Goal: Task Accomplishment & Management: Use online tool/utility

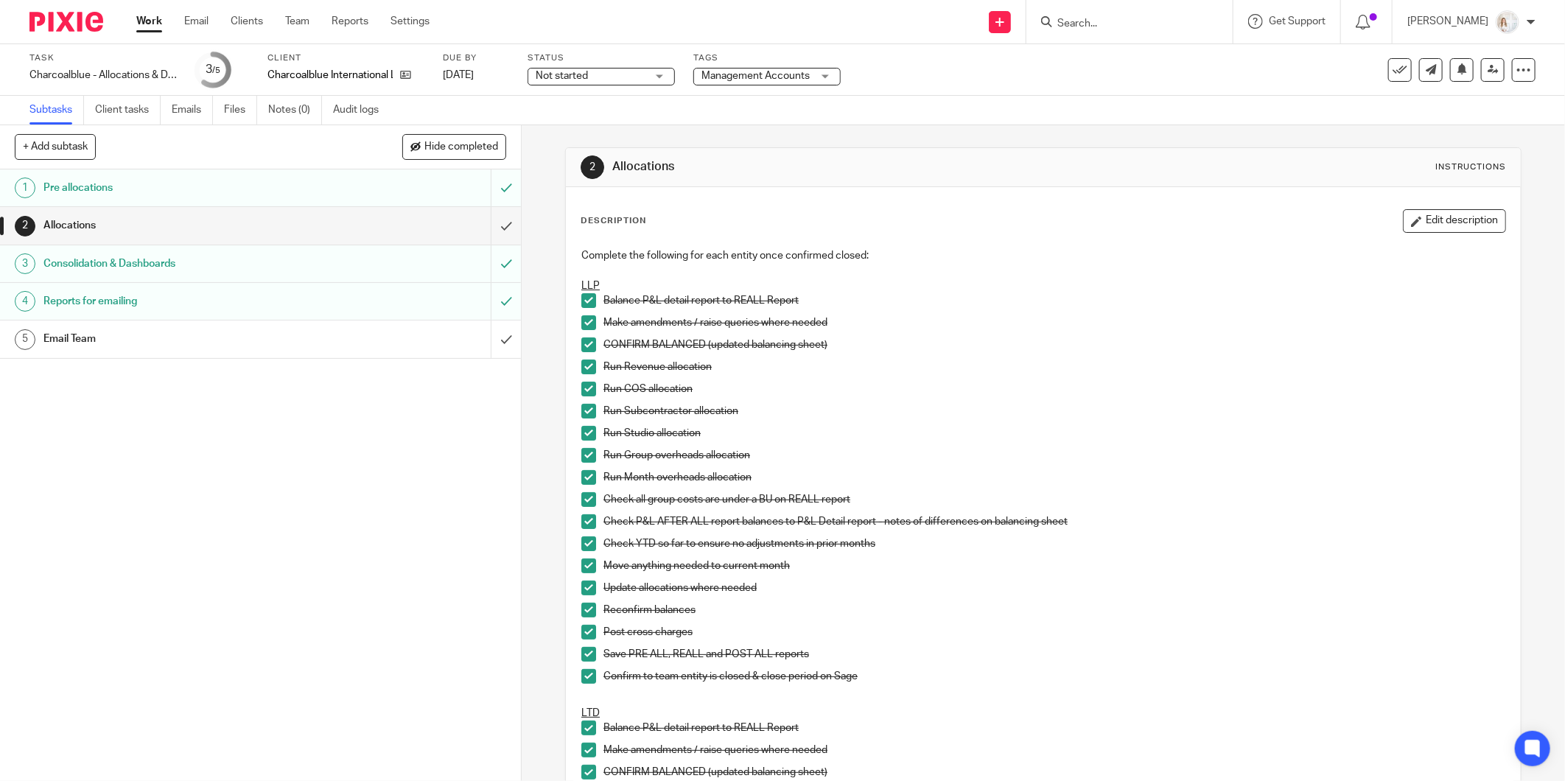
scroll to position [1146, 0]
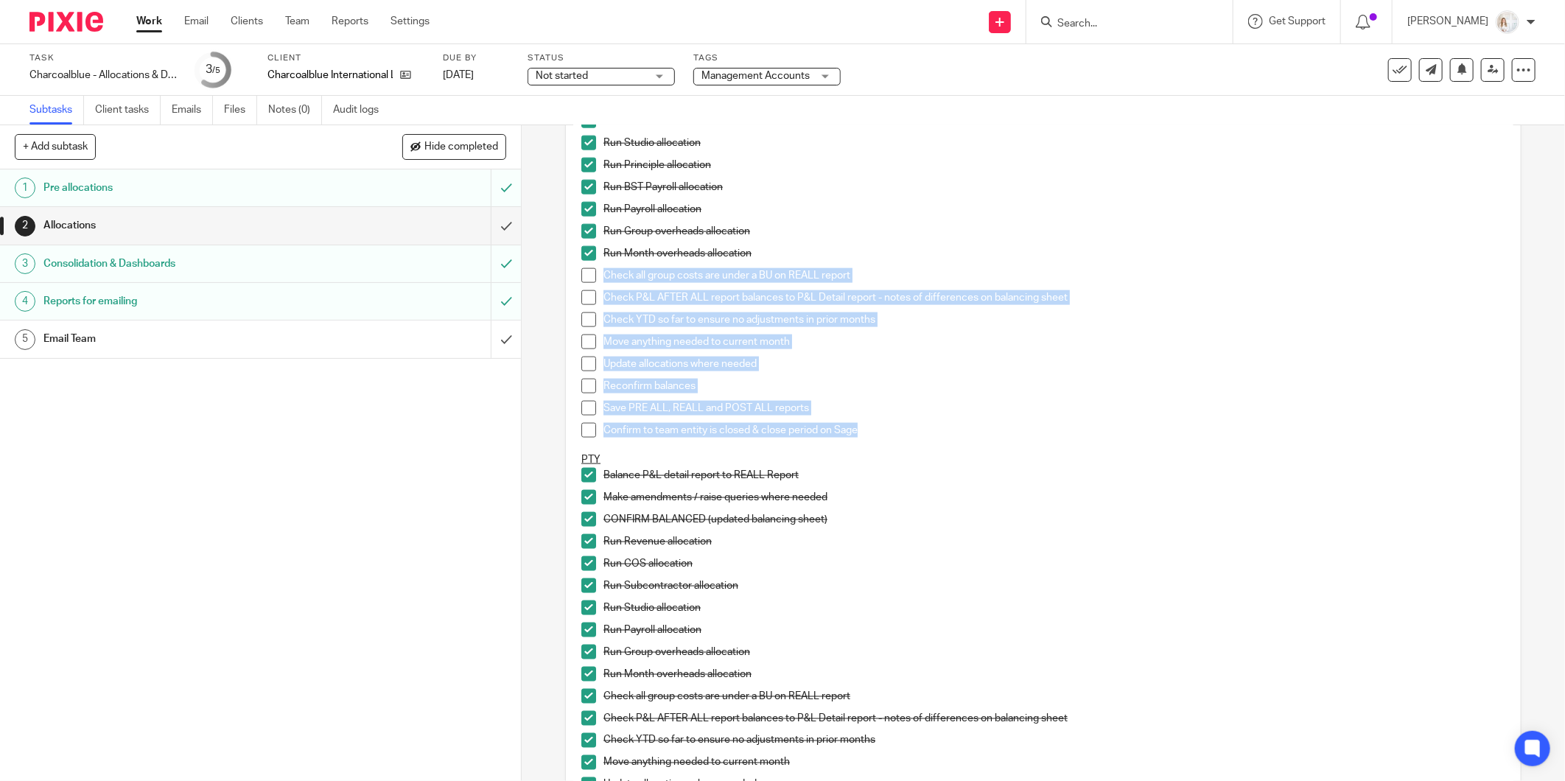
drag, startPoint x: 584, startPoint y: 274, endPoint x: 584, endPoint y: 291, distance: 16.9
click at [584, 274] on span at bounding box center [588, 275] width 15 height 15
click at [585, 295] on span at bounding box center [588, 297] width 15 height 15
click at [584, 319] on span at bounding box center [588, 319] width 15 height 15
click at [584, 339] on span at bounding box center [588, 342] width 15 height 15
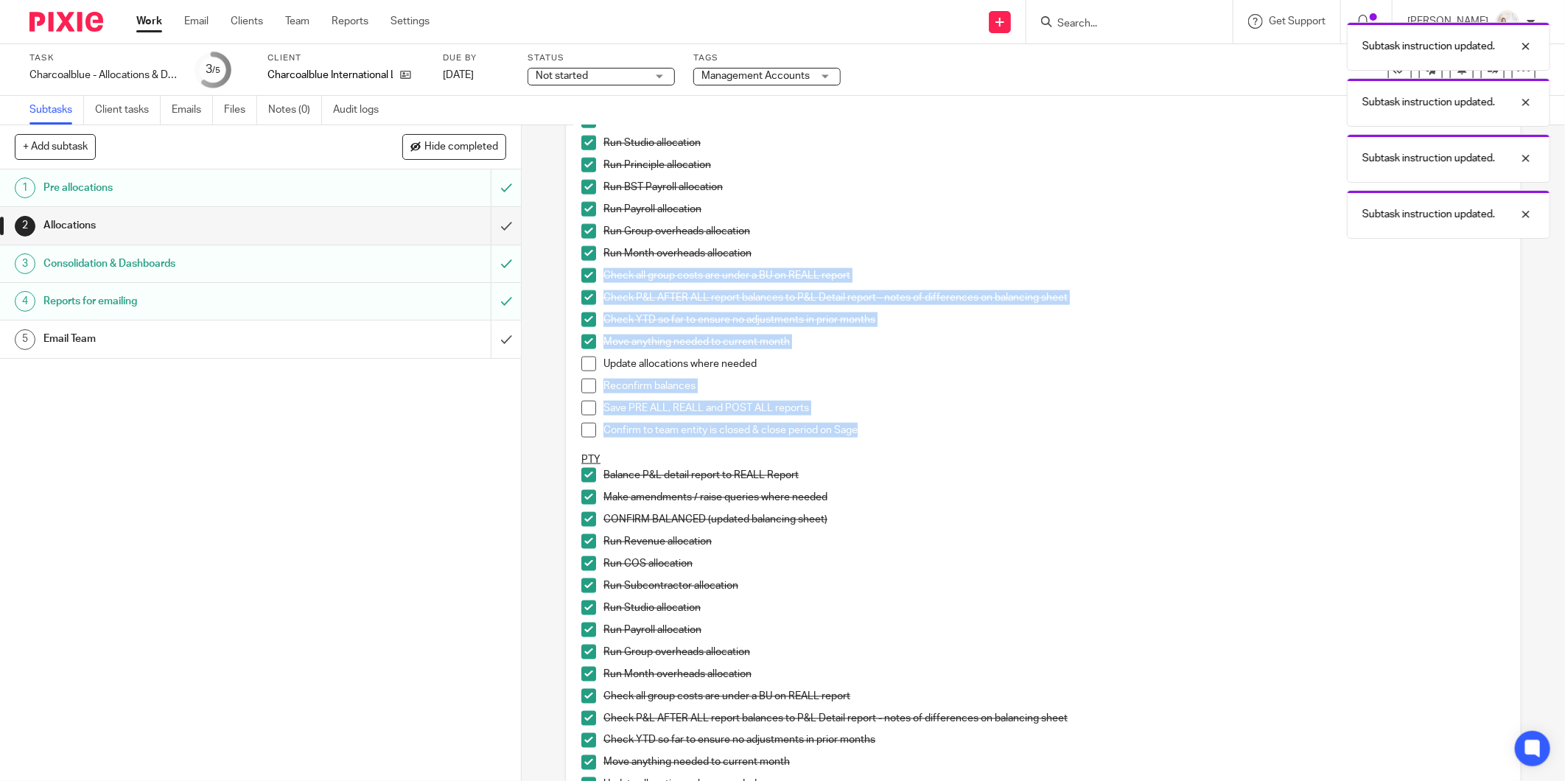
click at [584, 365] on span at bounding box center [588, 364] width 15 height 15
click at [584, 391] on span at bounding box center [588, 386] width 15 height 15
click at [581, 416] on li "Save PRE ALL, REALL and POST ALL reports" at bounding box center [1043, 412] width 924 height 22
drag, startPoint x: 579, startPoint y: 429, endPoint x: 584, endPoint y: 405, distance: 24.1
click at [581, 428] on span at bounding box center [588, 430] width 15 height 15
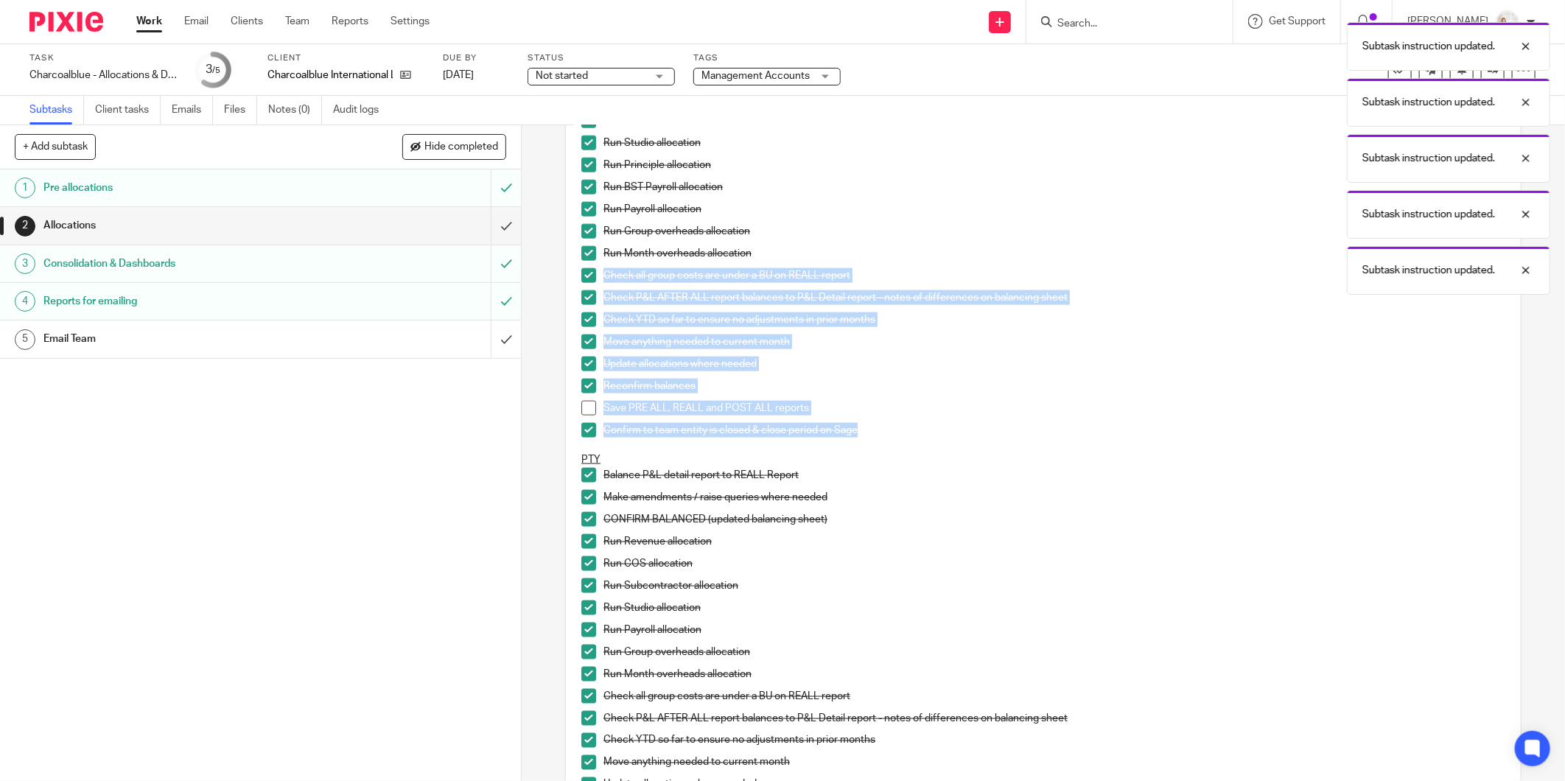
click at [586, 399] on ul "Balance P&L detail report to REALL Report Make amendments / raise queries where…" at bounding box center [1043, 228] width 924 height 450
click at [495, 226] on input "submit" at bounding box center [260, 225] width 521 height 37
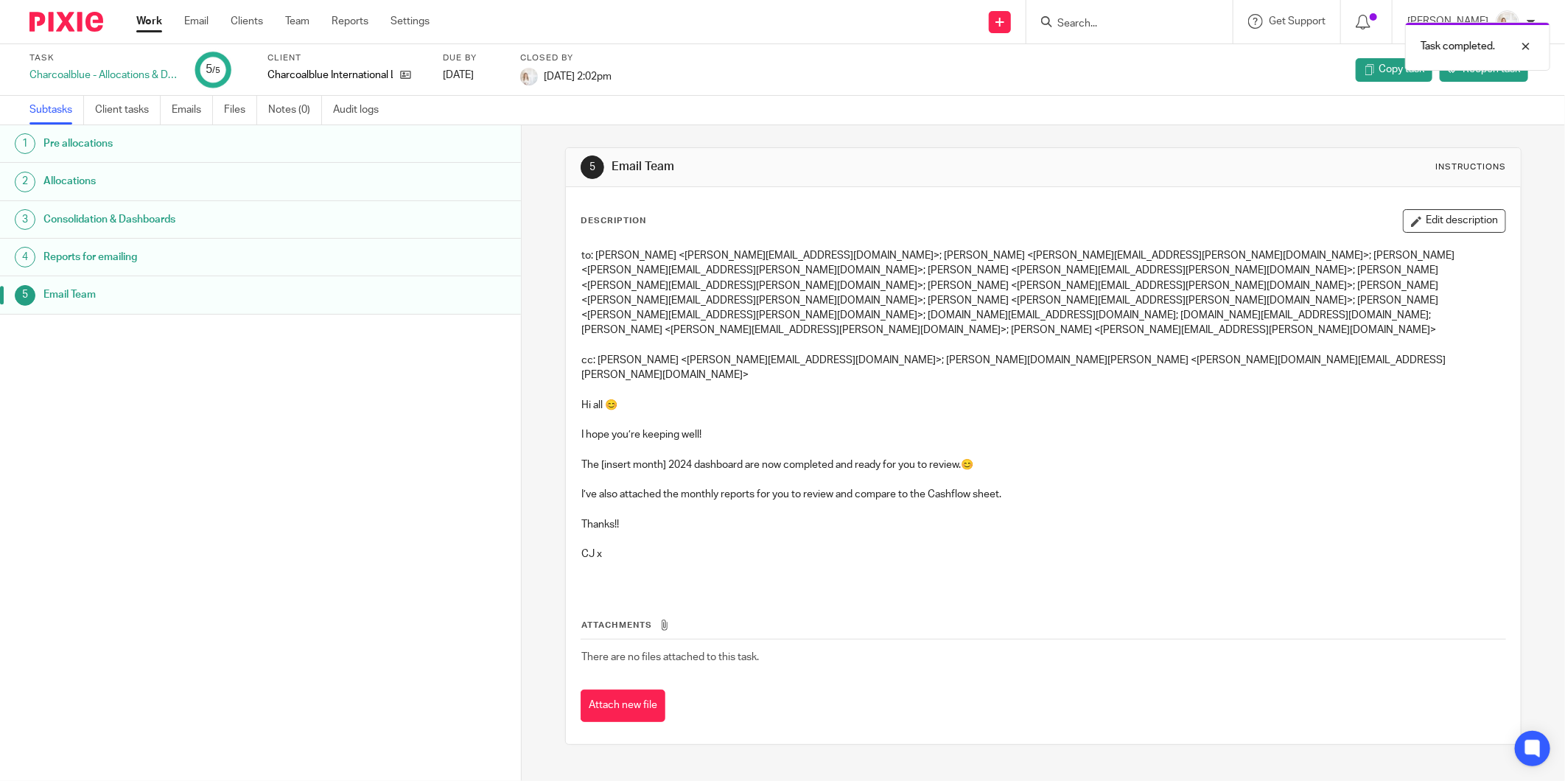
click at [149, 24] on link "Work" at bounding box center [149, 21] width 26 height 15
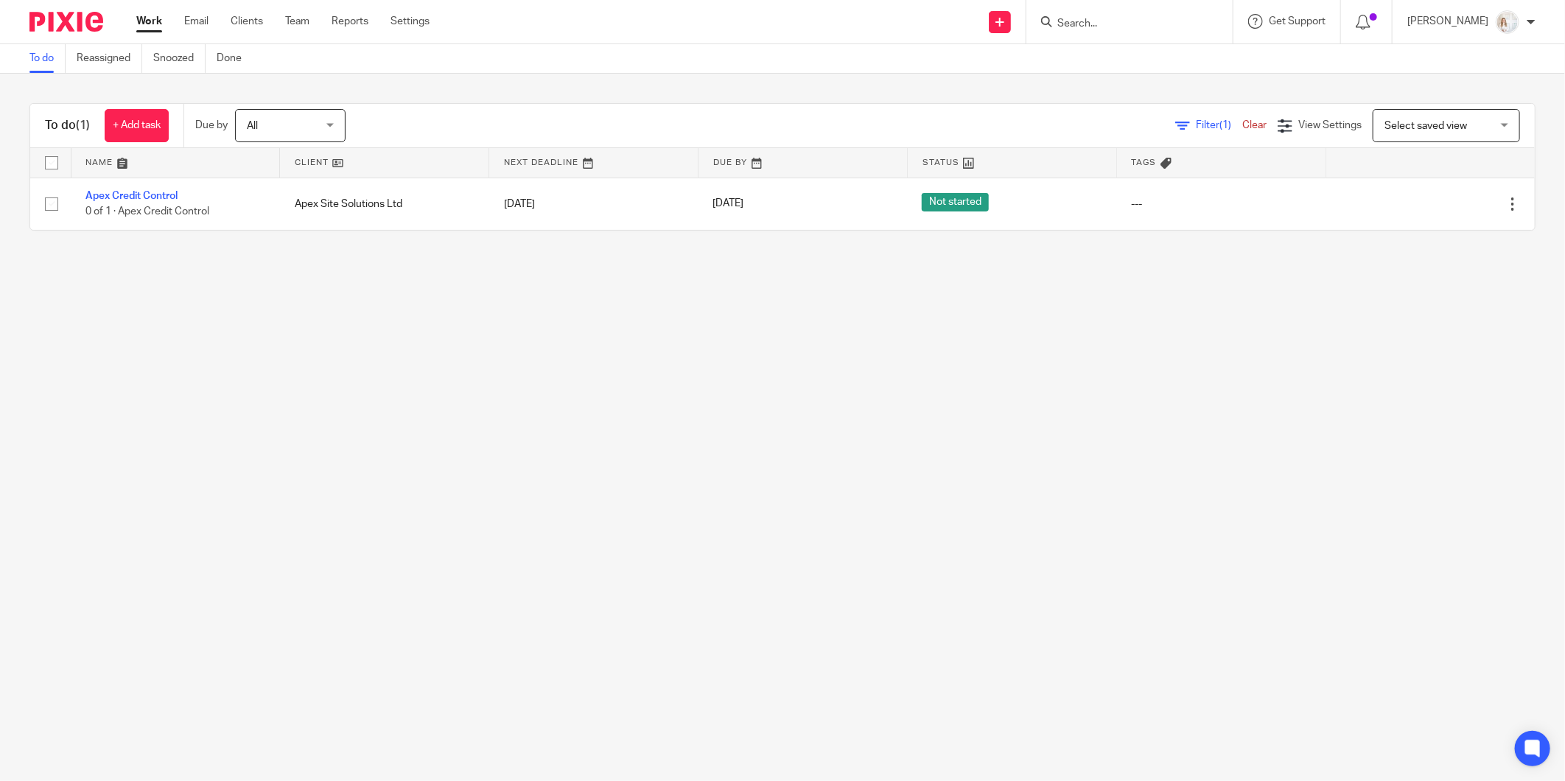
click at [218, 564] on main "To do Reassigned Snoozed Done To do (1) + Add task Due by All All Today Tomorro…" at bounding box center [782, 390] width 1565 height 781
